Goal: Task Accomplishment & Management: Complete application form

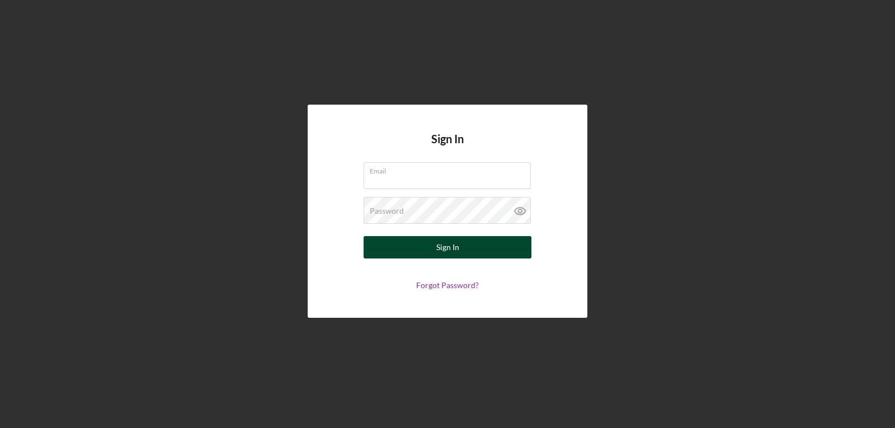
type input "[EMAIL_ADDRESS][DOMAIN_NAME]"
click at [462, 241] on button "Sign In" at bounding box center [448, 247] width 168 height 22
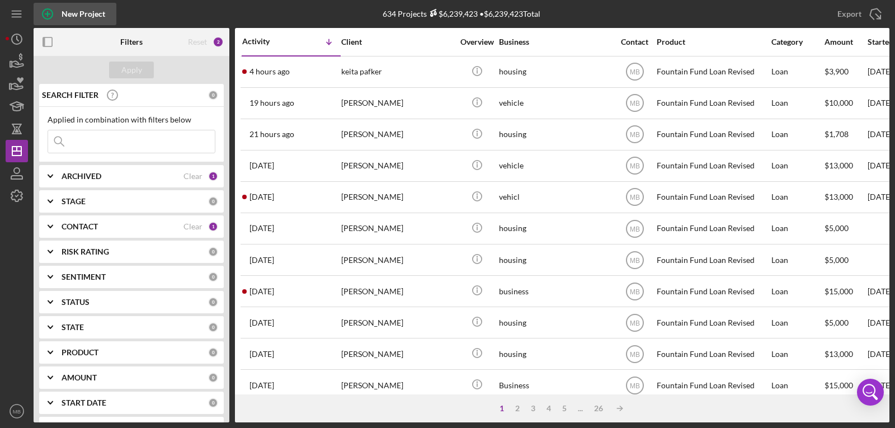
click at [53, 12] on circle "button" at bounding box center [48, 14] width 10 height 10
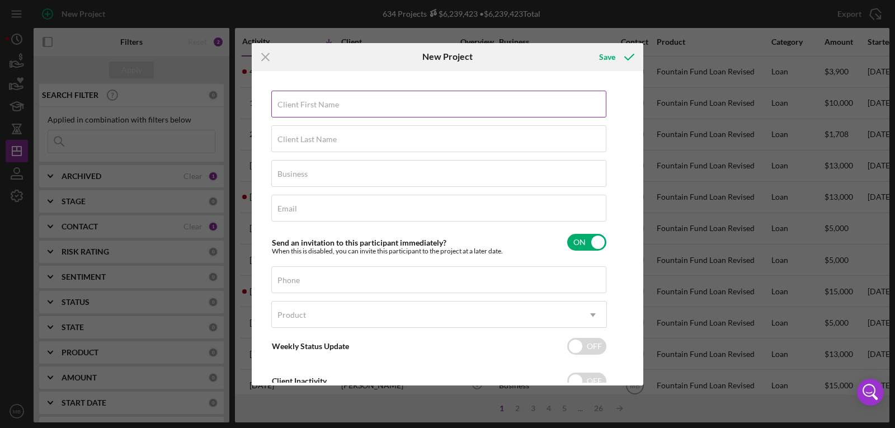
click at [323, 109] on label "Client First Name" at bounding box center [308, 104] width 62 height 9
click at [323, 109] on input "Client First Name" at bounding box center [438, 104] width 335 height 27
type input "[PERSON_NAME]"
click at [323, 137] on label "Client Last Name" at bounding box center [306, 139] width 59 height 9
click at [323, 137] on input "Client Last Name" at bounding box center [438, 138] width 335 height 27
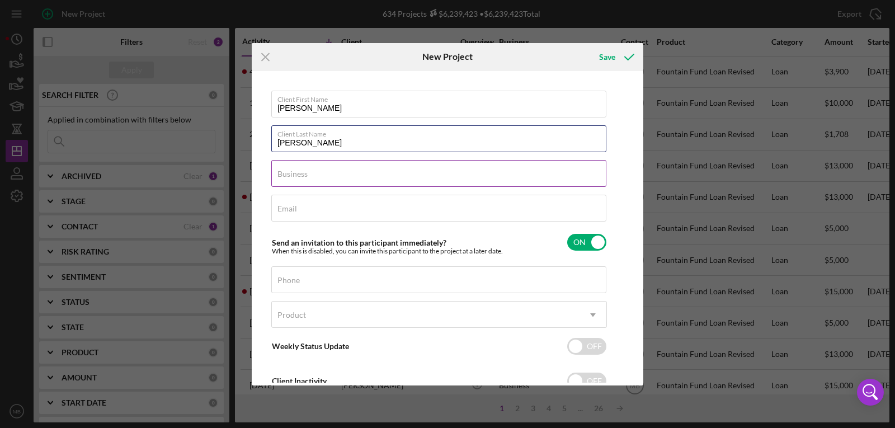
type input "[PERSON_NAME]"
click at [390, 175] on input "Business" at bounding box center [438, 173] width 335 height 27
type input "vehicle"
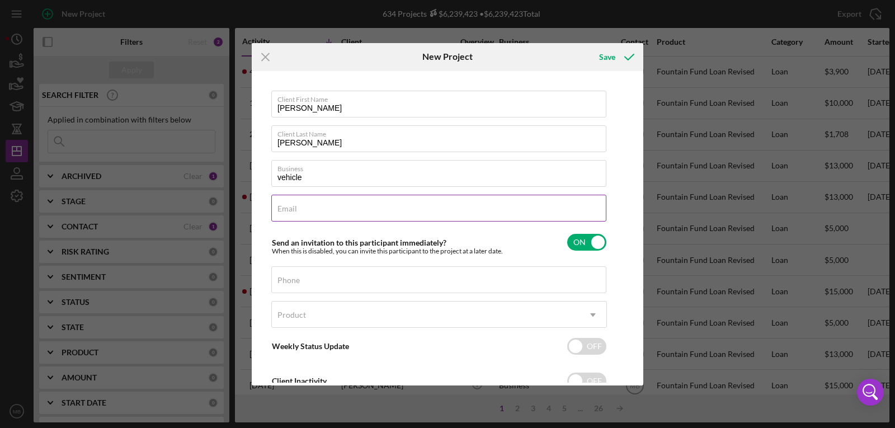
click at [306, 204] on div "Email Required" at bounding box center [439, 209] width 336 height 28
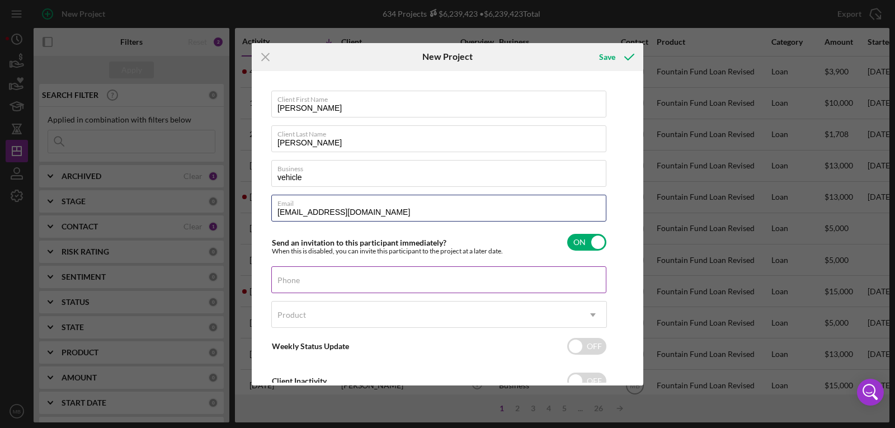
type input "[EMAIL_ADDRESS][DOMAIN_NAME]"
click at [330, 285] on input "Phone" at bounding box center [438, 279] width 335 height 27
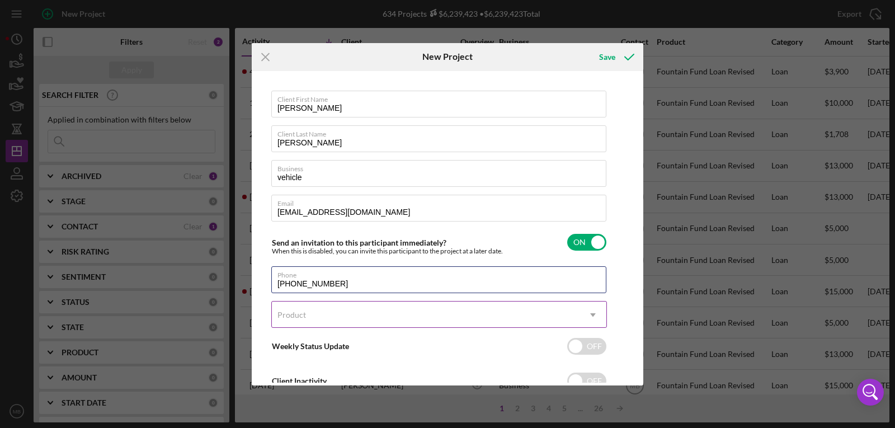
type input "[PHONE_NUMBER]"
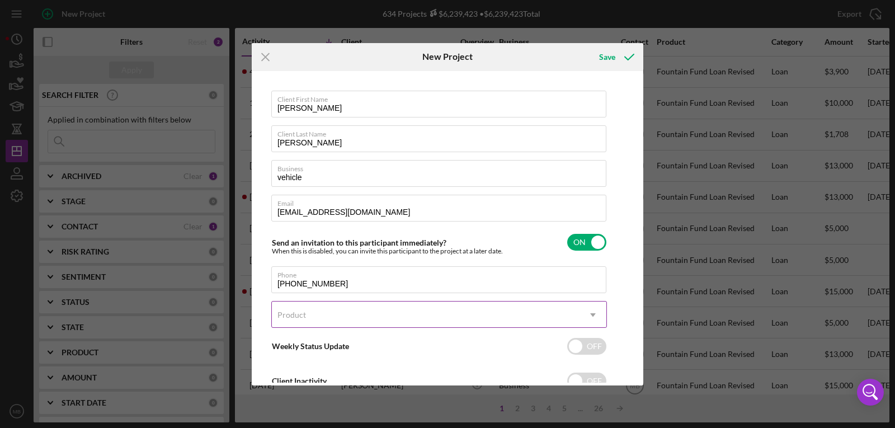
click at [488, 309] on div "Product" at bounding box center [426, 315] width 308 height 26
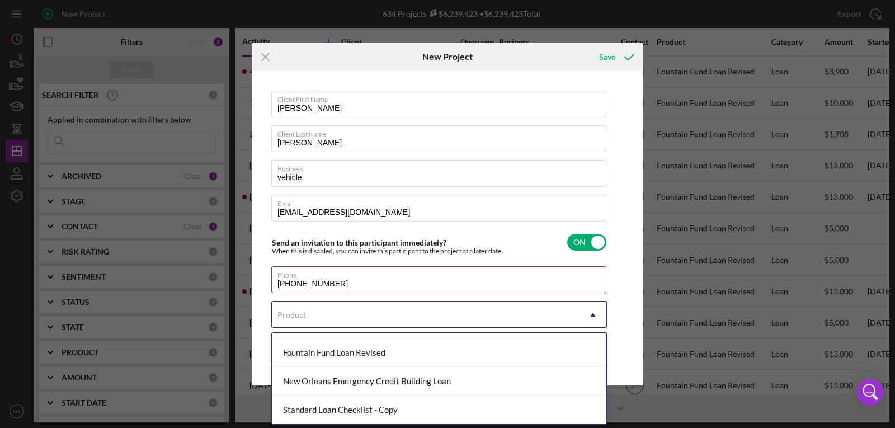
scroll to position [137, 0]
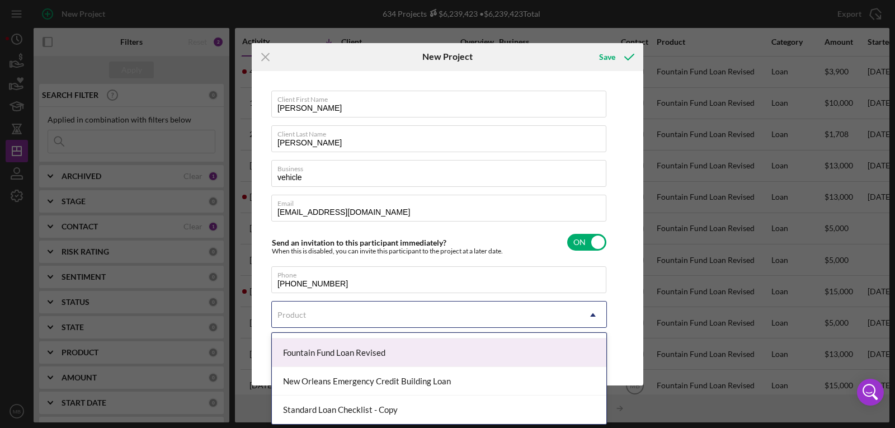
click at [385, 348] on div "Fountain Fund Loan Revised" at bounding box center [439, 352] width 335 height 29
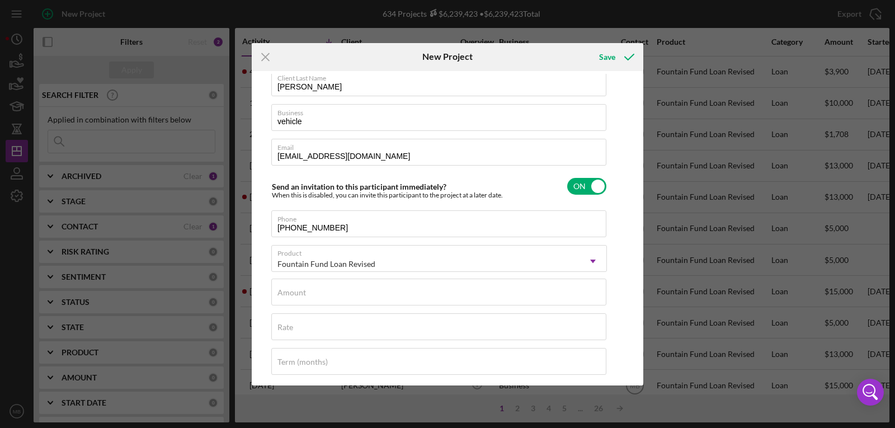
scroll to position [57, 0]
click at [366, 299] on input "Amount" at bounding box center [438, 291] width 335 height 27
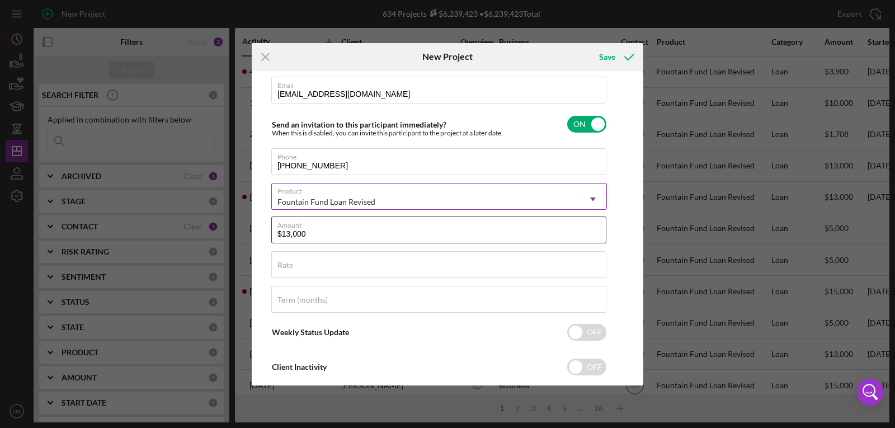
scroll to position [140, 0]
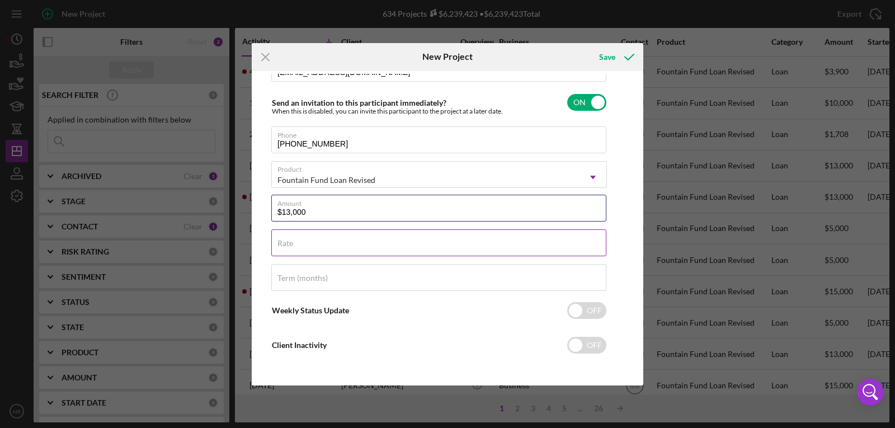
type input "$13,000"
click at [355, 250] on input "Rate" at bounding box center [438, 242] width 335 height 27
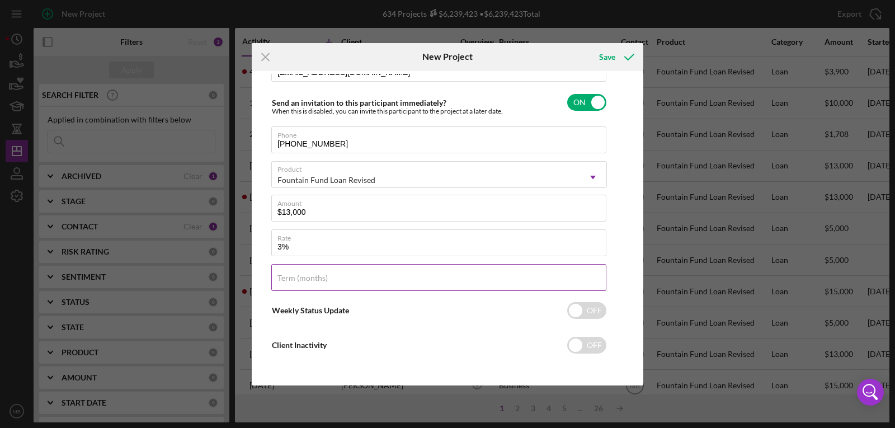
type input "3.000%"
click at [363, 274] on div "Term (months)" at bounding box center [439, 278] width 336 height 28
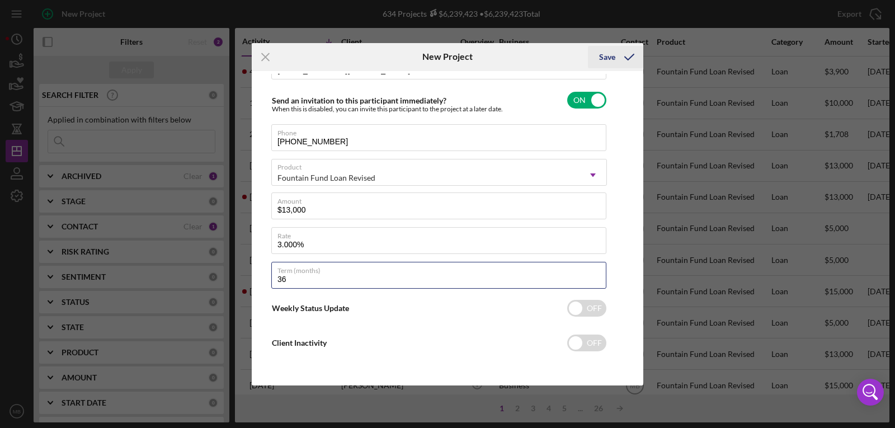
type input "36"
click at [624, 59] on icon "submit" at bounding box center [629, 57] width 28 height 28
